Goal: Register for event/course

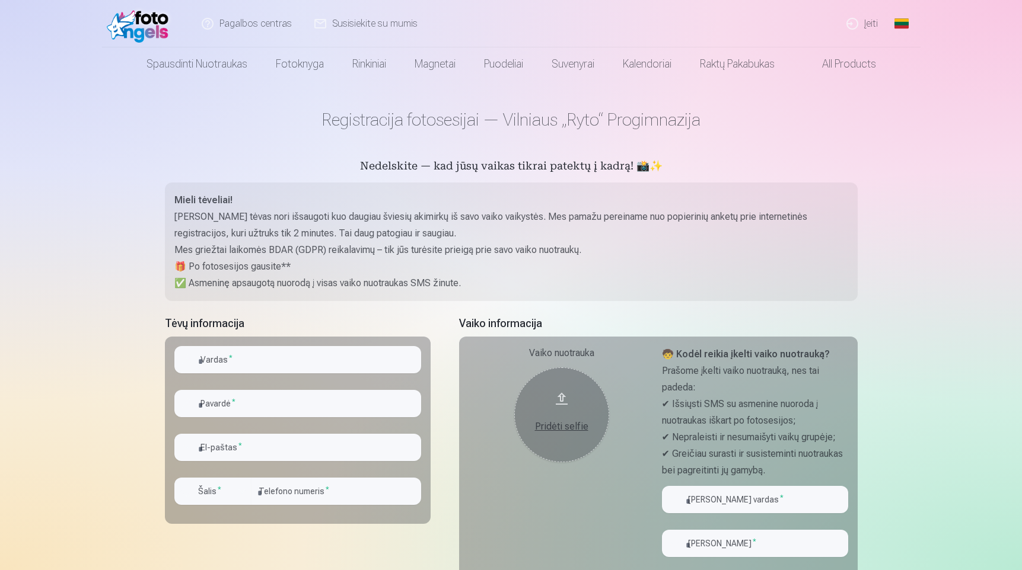
click at [351, 363] on input "text" at bounding box center [297, 359] width 247 height 27
type input "*******"
type input "******"
type input "**********"
click at [513, 407] on div "Vaiko nuotrauka Pridėti selfie" at bounding box center [561, 478] width 186 height 264
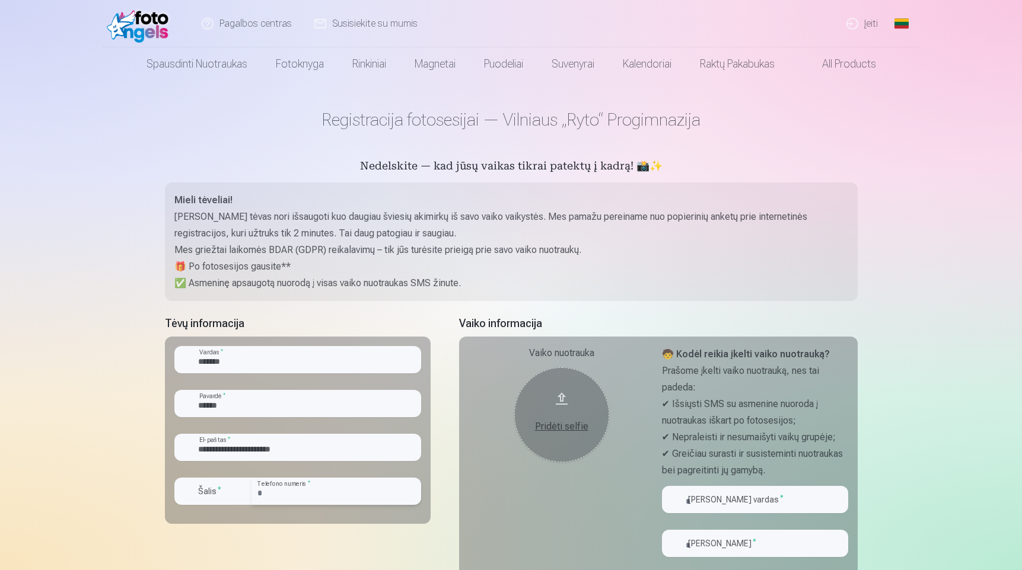
click at [351, 487] on input "number" at bounding box center [336, 491] width 170 height 27
click at [221, 493] on label "Šalis *" at bounding box center [209, 492] width 33 height 12
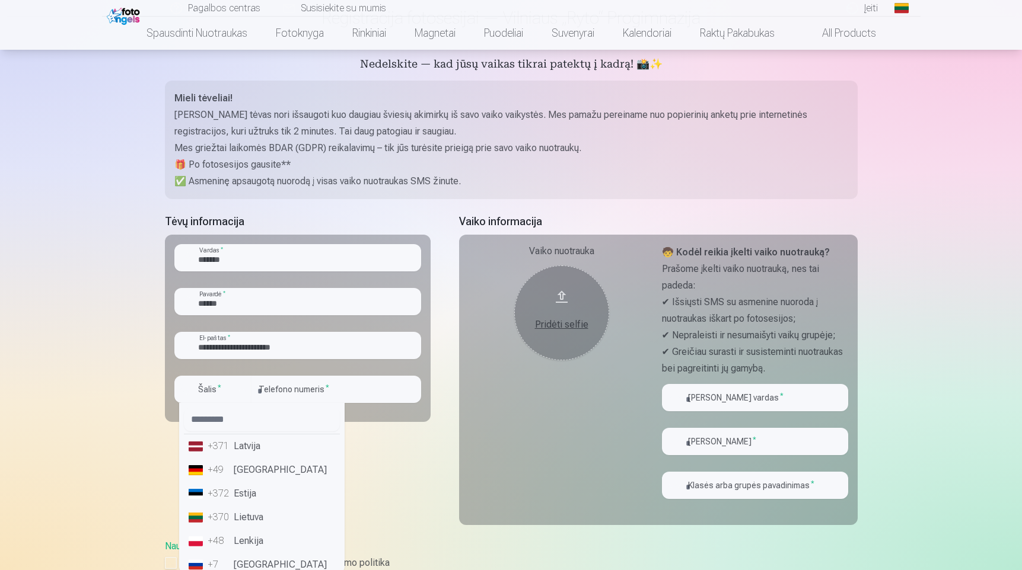
scroll to position [113, 0]
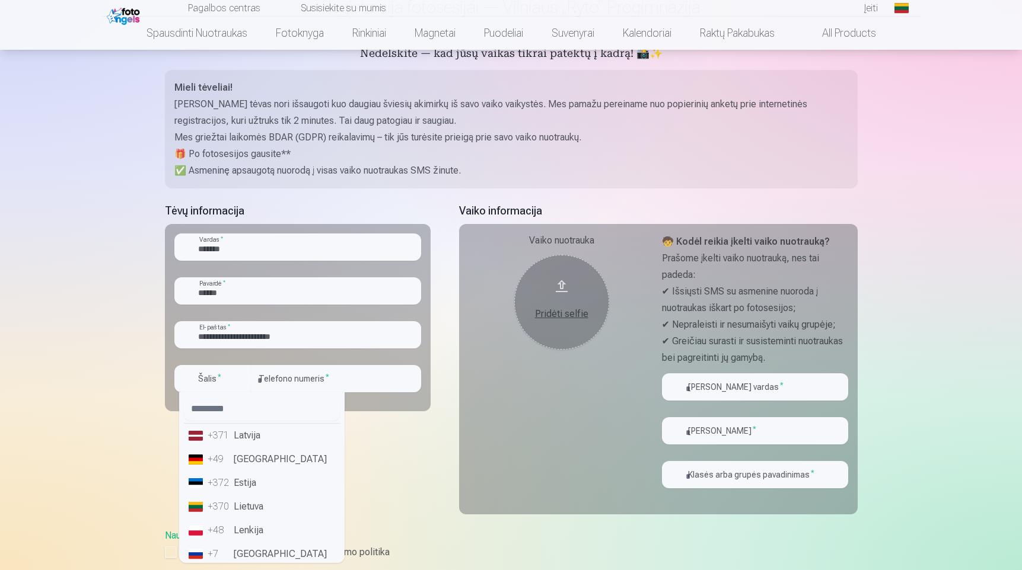
click at [257, 499] on li "+370 Lietuva" at bounding box center [262, 507] width 156 height 24
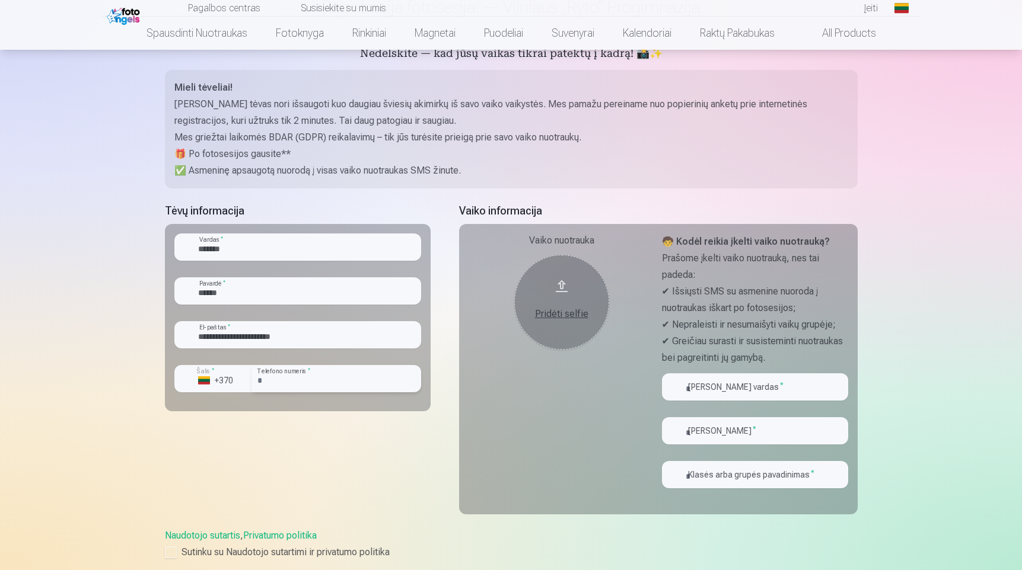
click at [332, 388] on input "number" at bounding box center [336, 378] width 170 height 27
type input "********"
click at [539, 422] on div "Vaiko nuotrauka Pridėti selfie" at bounding box center [561, 366] width 186 height 264
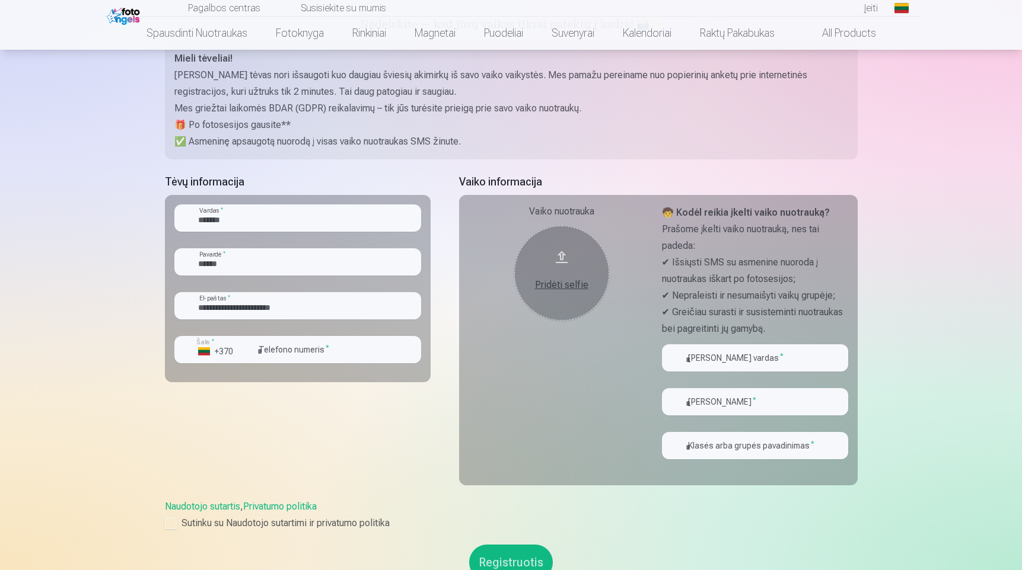
scroll to position [144, 0]
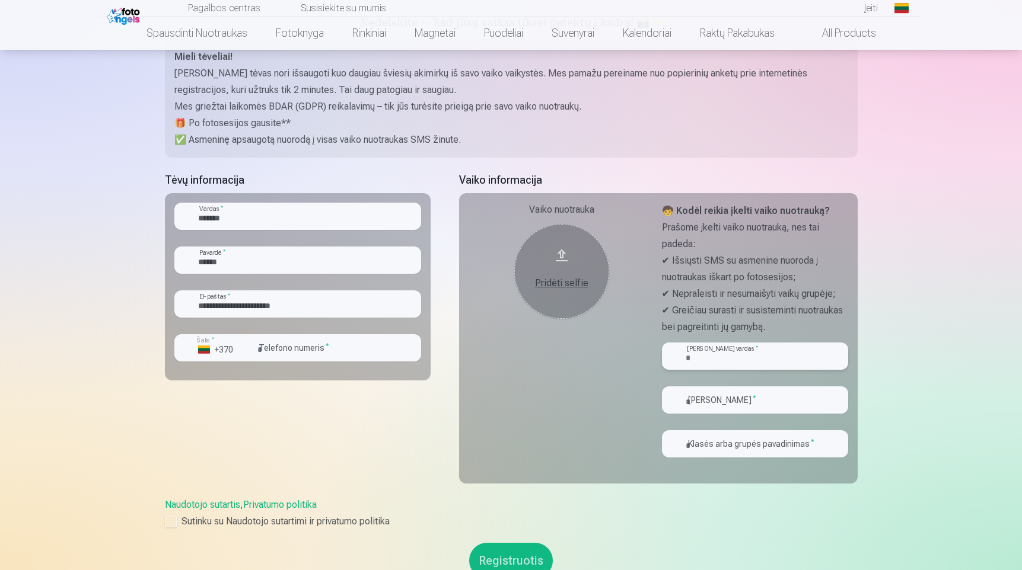
click at [692, 364] on input "text" at bounding box center [755, 356] width 186 height 27
type input "*****"
type input "*******"
click at [719, 445] on input "text" at bounding box center [755, 444] width 186 height 27
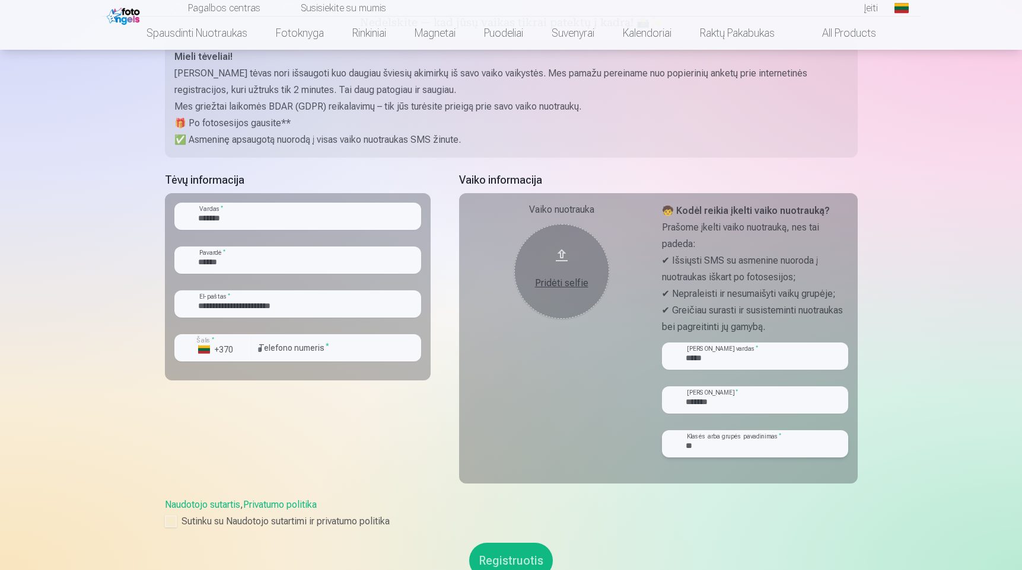
type input "*"
type input "**"
click at [171, 520] on div at bounding box center [171, 522] width 12 height 12
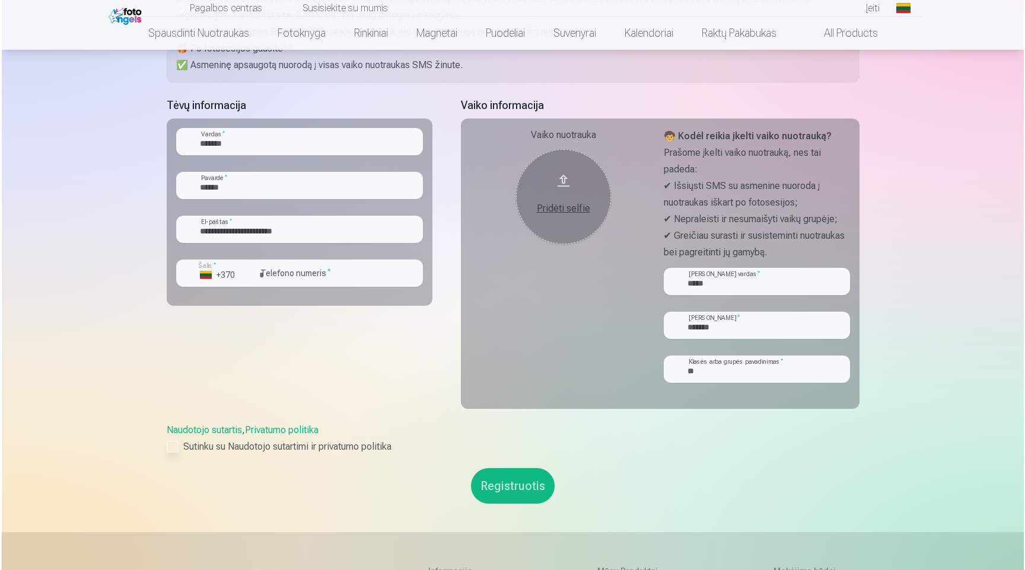
scroll to position [236, 0]
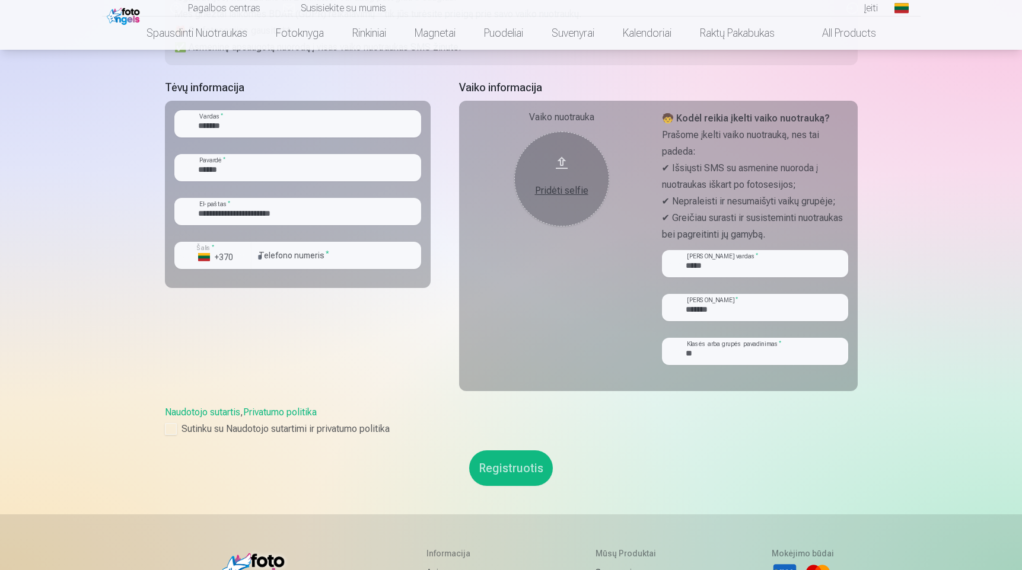
click at [512, 461] on button "Registruotis" at bounding box center [511, 469] width 84 height 36
click at [563, 180] on div "Pridėti selfie" at bounding box center [561, 187] width 71 height 21
click at [566, 183] on div "Pridėti selfie" at bounding box center [561, 187] width 71 height 21
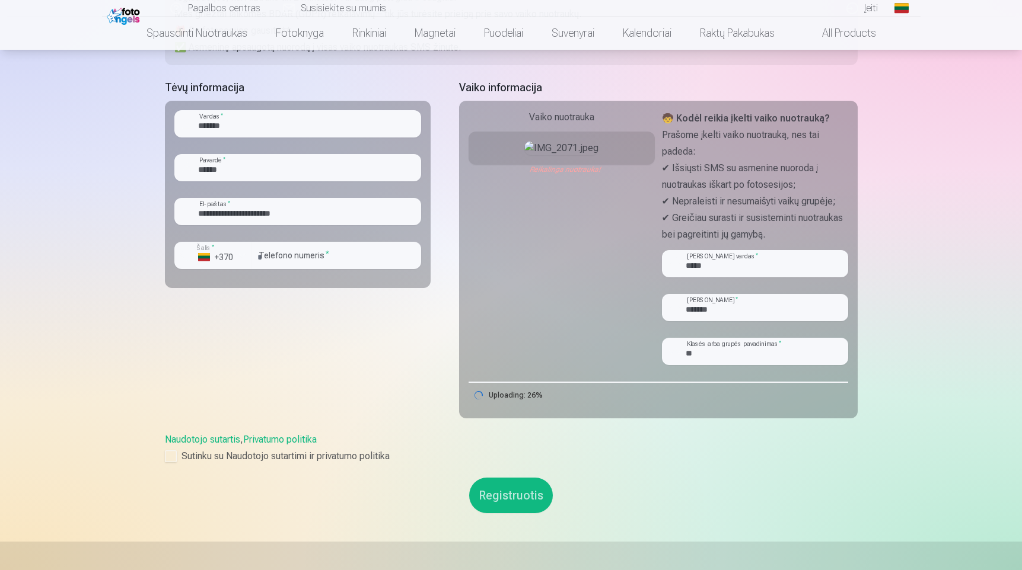
click at [563, 155] on img at bounding box center [561, 148] width 74 height 14
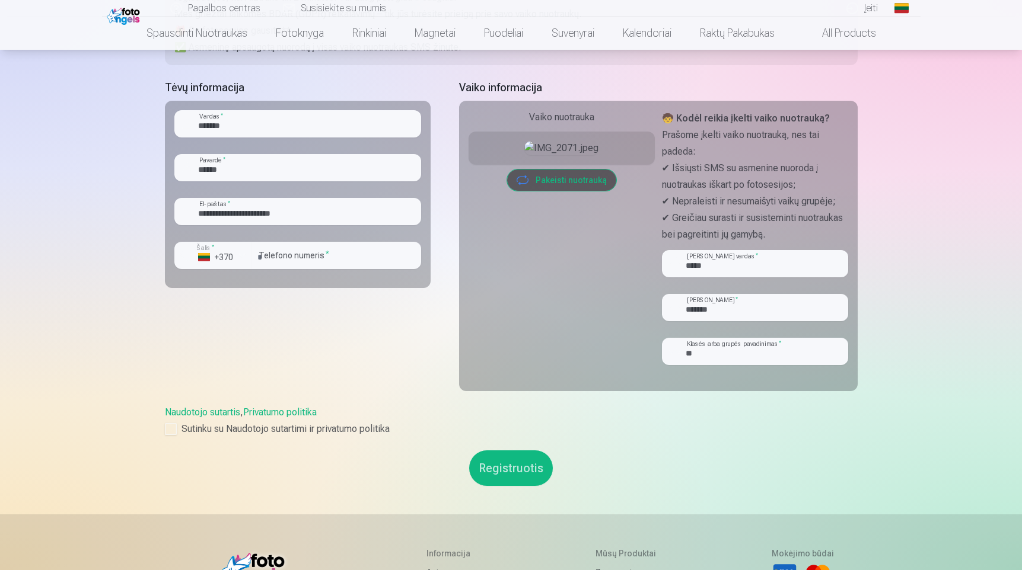
click at [510, 463] on button "Registruotis" at bounding box center [511, 469] width 84 height 36
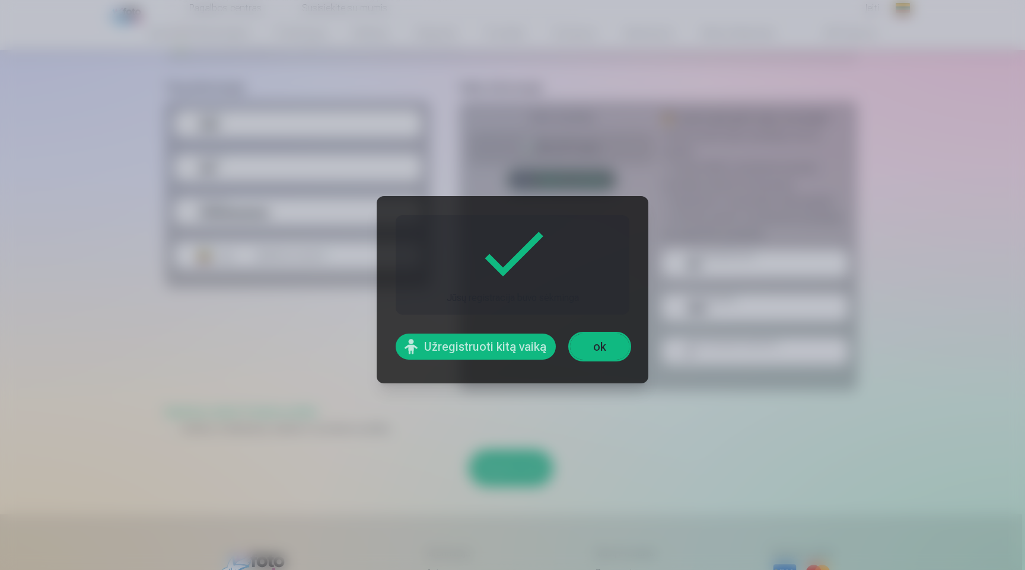
click at [590, 343] on link "ok" at bounding box center [599, 347] width 59 height 26
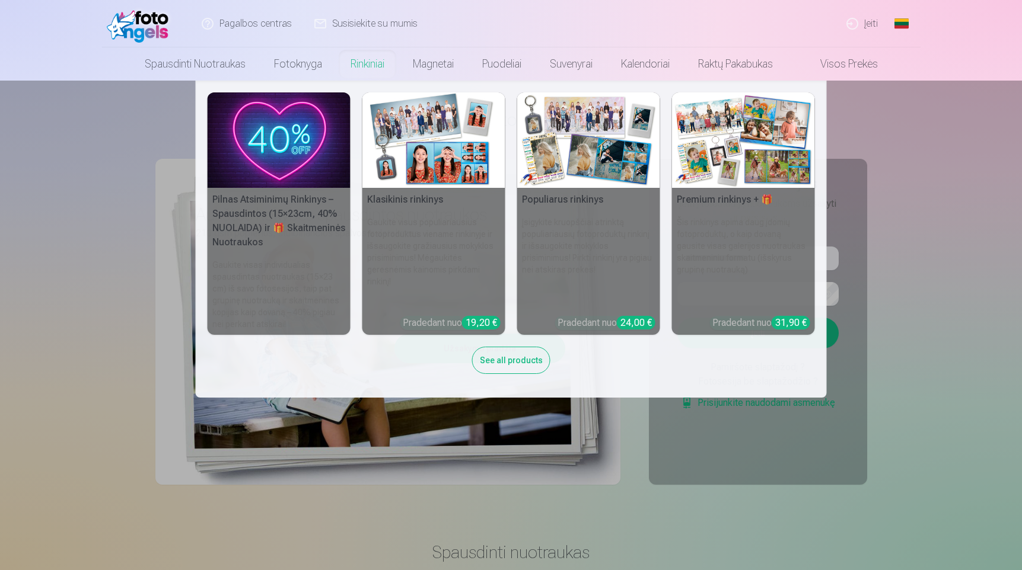
click at [961, 122] on nav "Pilnas Atsiminimų Rinkinys – Spausdintos (15×23cm, 40% NUOLAIDA) ir 🎁 Skaitmeni…" at bounding box center [511, 239] width 1022 height 317
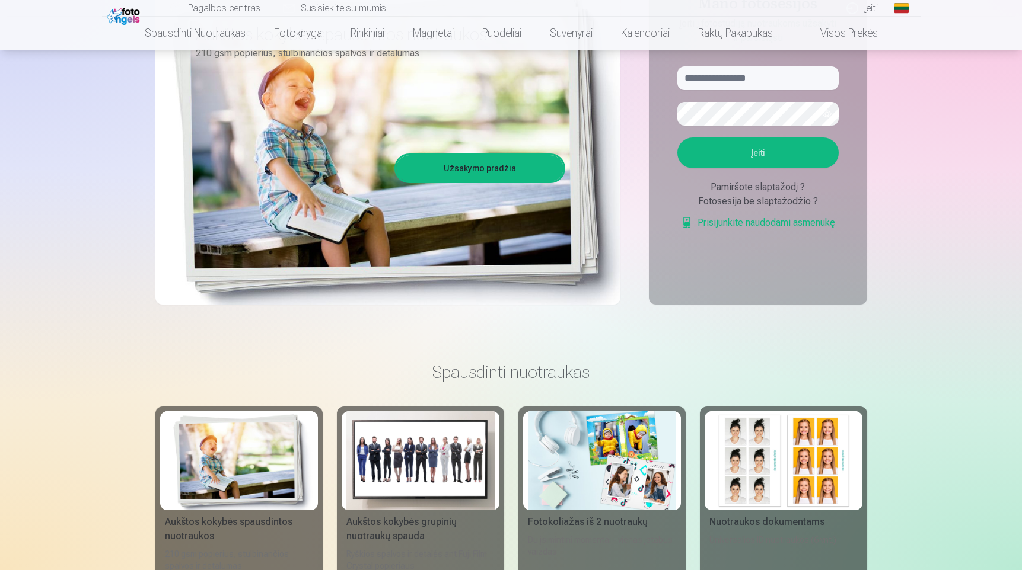
scroll to position [202, 0]
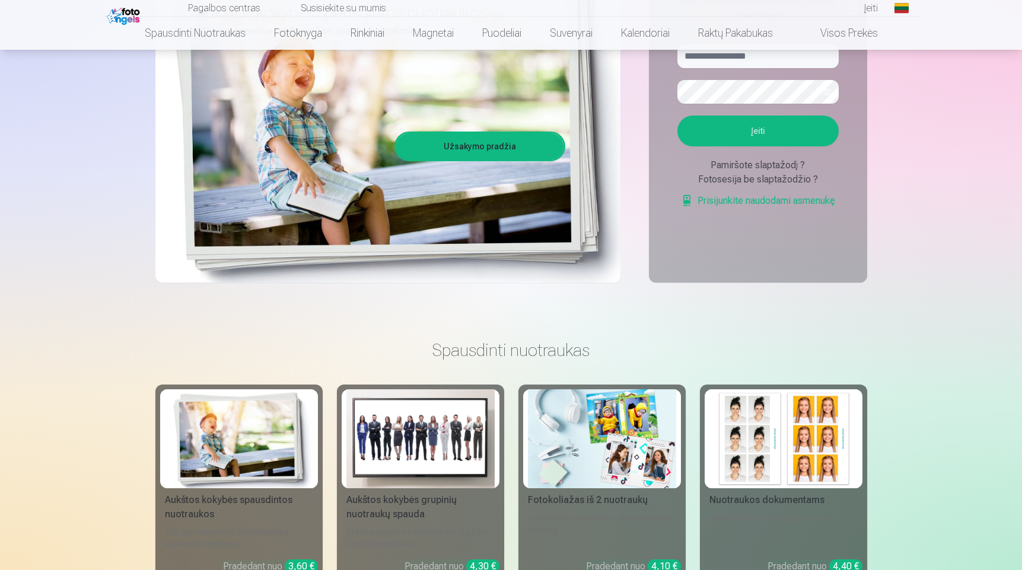
click at [430, 461] on img at bounding box center [420, 439] width 148 height 99
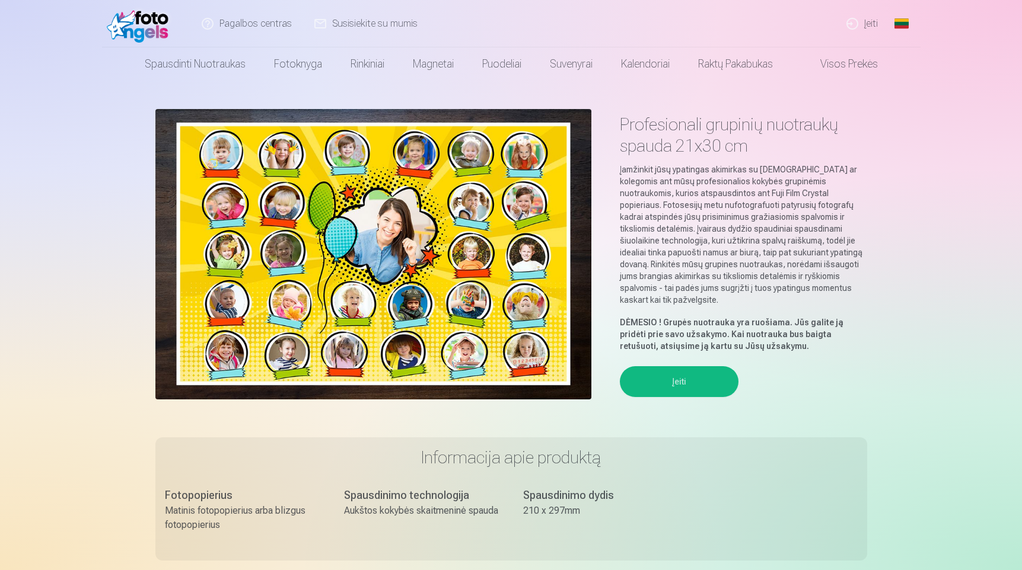
click at [458, 254] on img at bounding box center [373, 254] width 436 height 291
click at [545, 340] on img at bounding box center [373, 254] width 436 height 291
click at [666, 366] on button "Įeiti" at bounding box center [679, 381] width 119 height 31
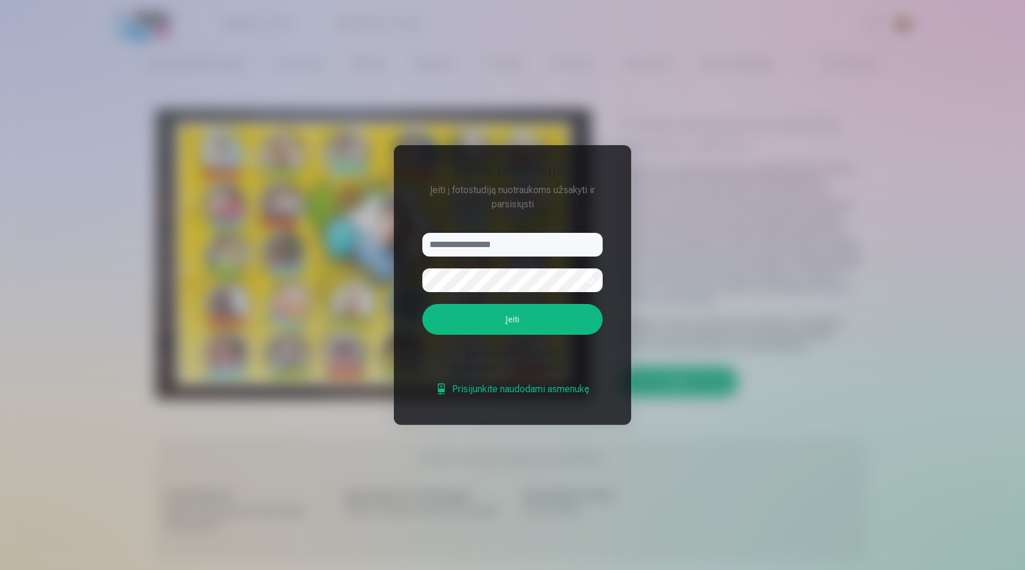
click at [621, 363] on aside "Mano fotosesijos Įeiti į fotostudiją nuotraukoms užsakyti ir parsisiųsti Įeiti …" at bounding box center [512, 285] width 237 height 280
click at [646, 363] on div at bounding box center [512, 285] width 1025 height 570
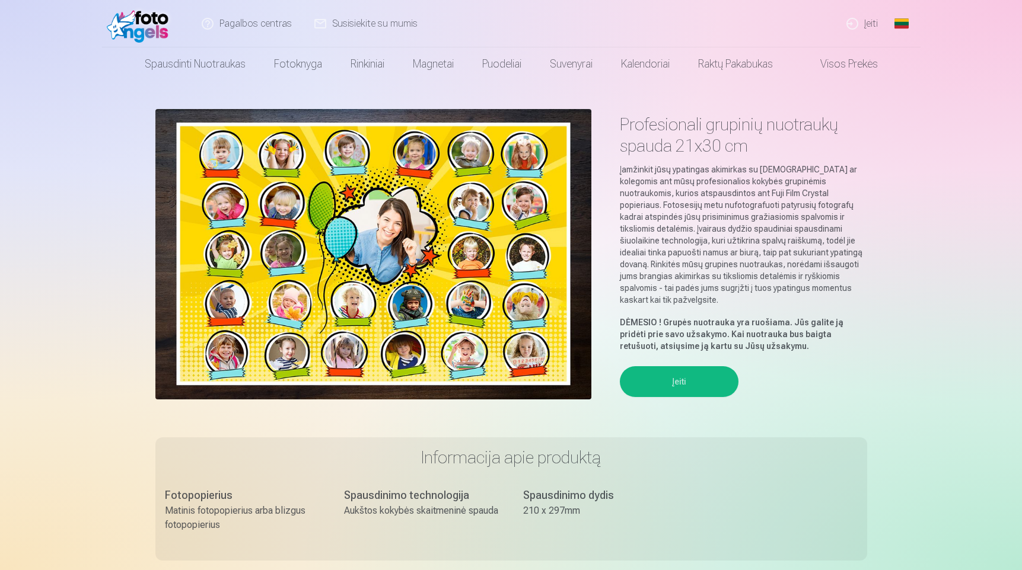
click at [222, 201] on img at bounding box center [373, 254] width 436 height 291
click at [200, 187] on img at bounding box center [373, 254] width 436 height 291
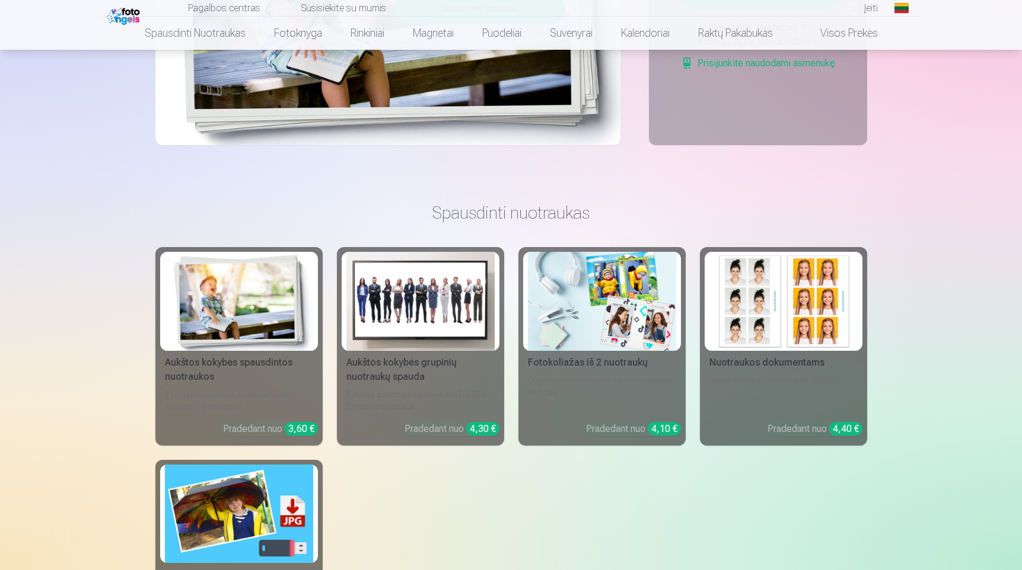
scroll to position [329, 0]
